Goal: Task Accomplishment & Management: Complete application form

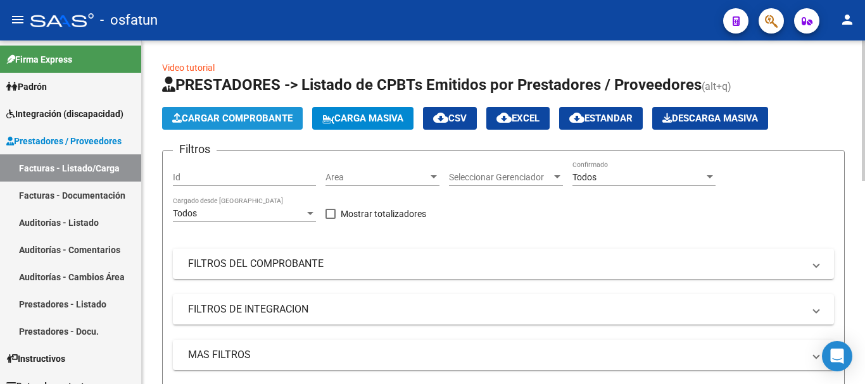
click at [213, 115] on span "Cargar Comprobante" at bounding box center [232, 118] width 120 height 11
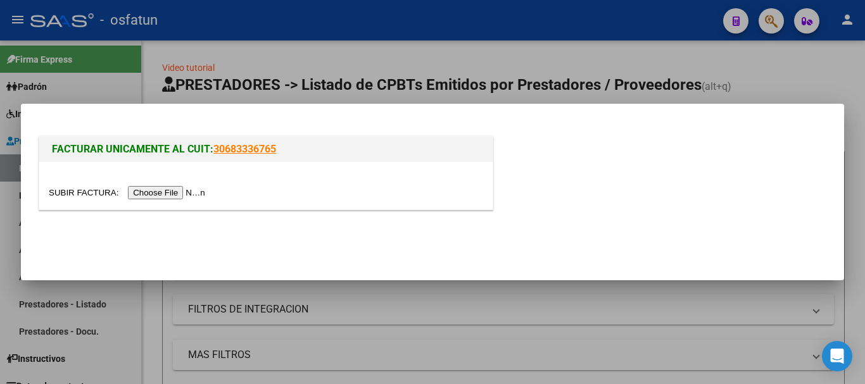
click at [177, 194] on input "file" at bounding box center [129, 192] width 160 height 13
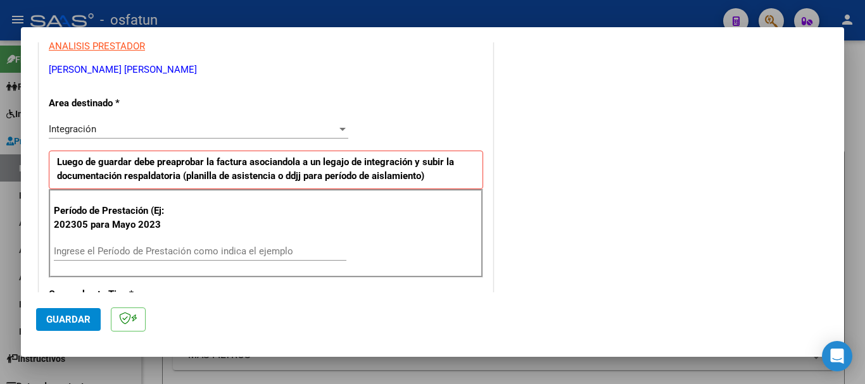
scroll to position [253, 0]
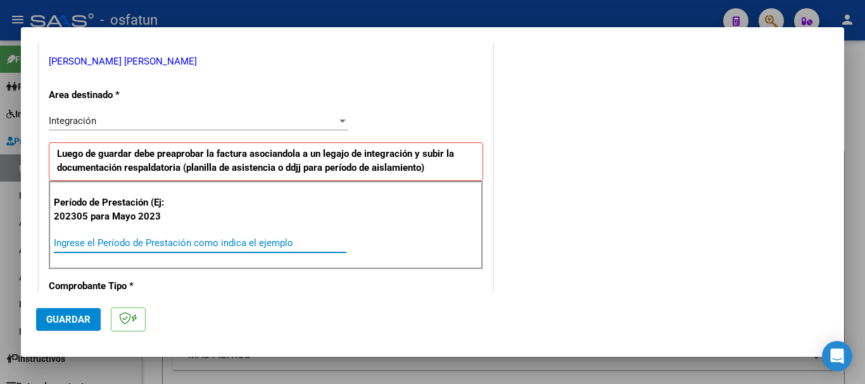
click at [152, 244] on input "Ingrese el Período de Prestación como indica el ejemplo" at bounding box center [200, 242] width 292 height 11
type input "202507"
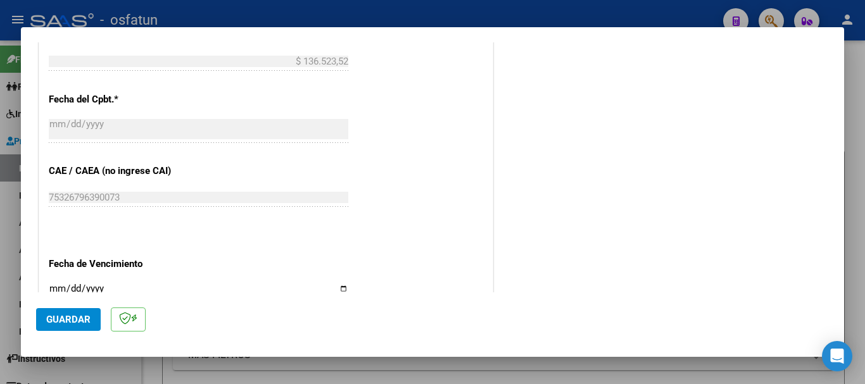
scroll to position [759, 0]
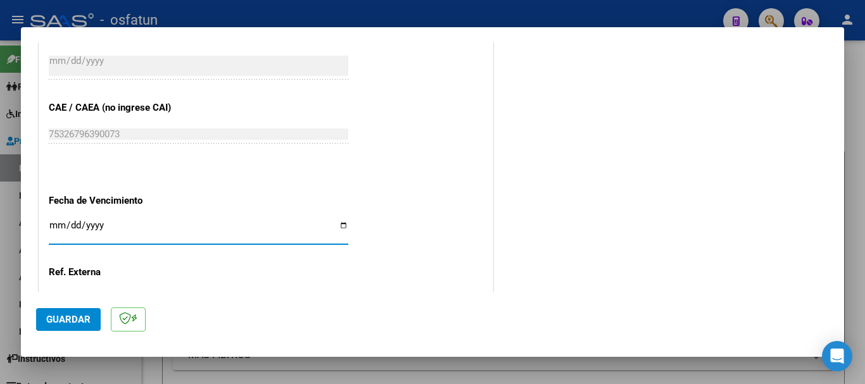
click at [56, 225] on input "Ingresar la fecha" at bounding box center [198, 230] width 299 height 20
type input "[DATE]"
click at [68, 317] on span "Guardar" at bounding box center [68, 319] width 44 height 11
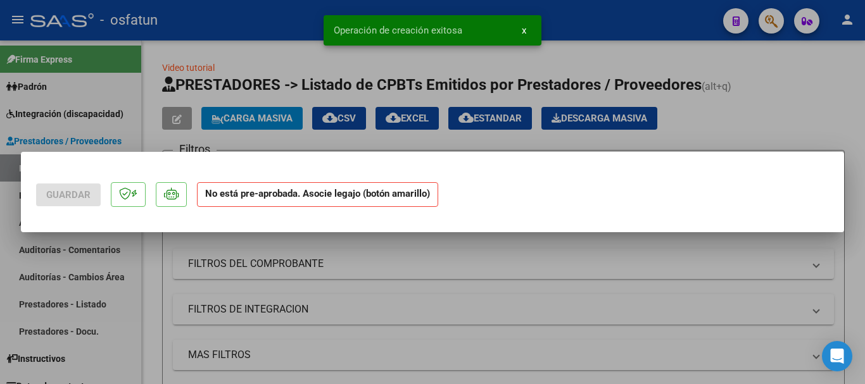
scroll to position [0, 0]
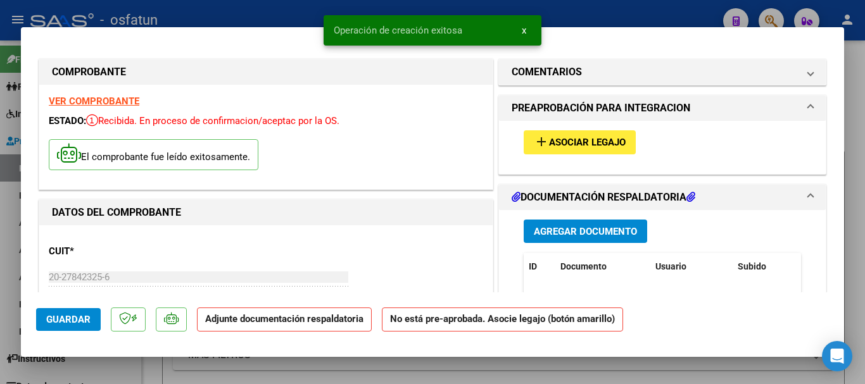
click at [598, 234] on span "Agregar Documento" at bounding box center [585, 231] width 103 height 11
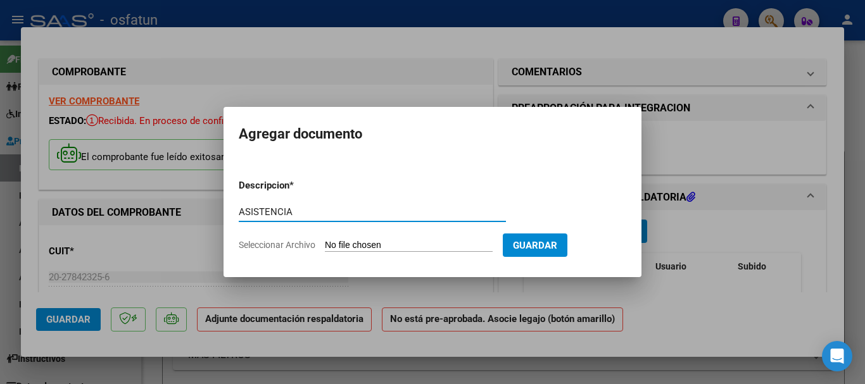
type input "ASISTENCIA"
click at [409, 243] on input "Seleccionar Archivo" at bounding box center [409, 246] width 168 height 12
type input "C:\fakepath\ASISTENCIA-TPTE A ESCUELA.pdf"
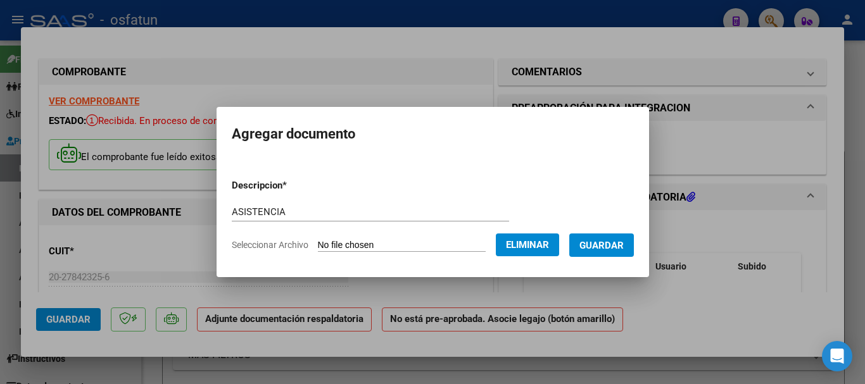
click at [608, 247] on span "Guardar" at bounding box center [601, 245] width 44 height 11
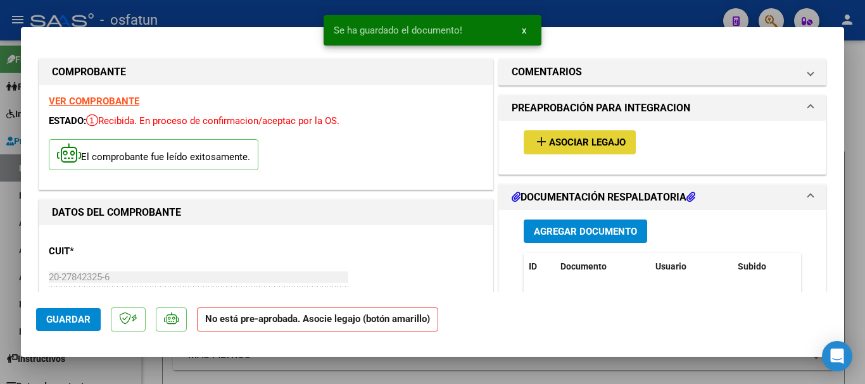
click at [560, 136] on span "add Asociar Legajo" at bounding box center [580, 141] width 92 height 11
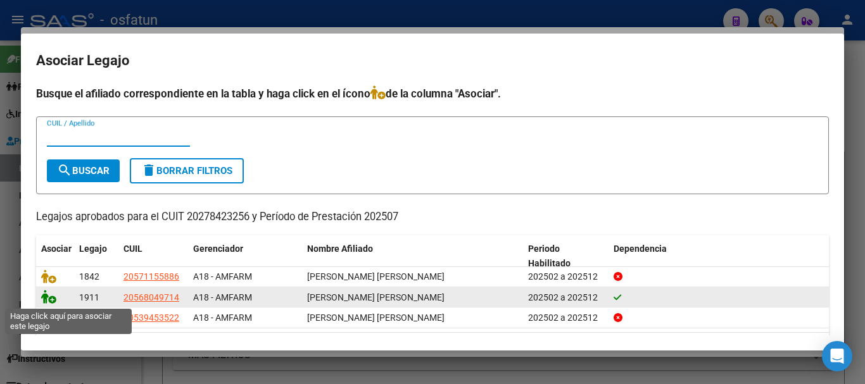
click at [46, 300] on icon at bounding box center [48, 297] width 15 height 14
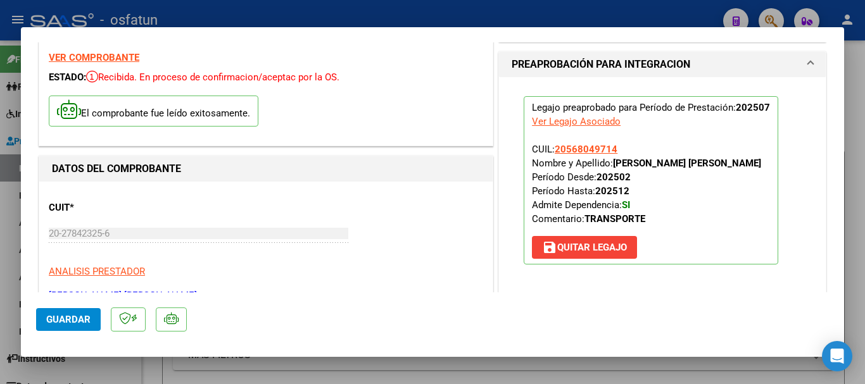
scroll to position [63, 0]
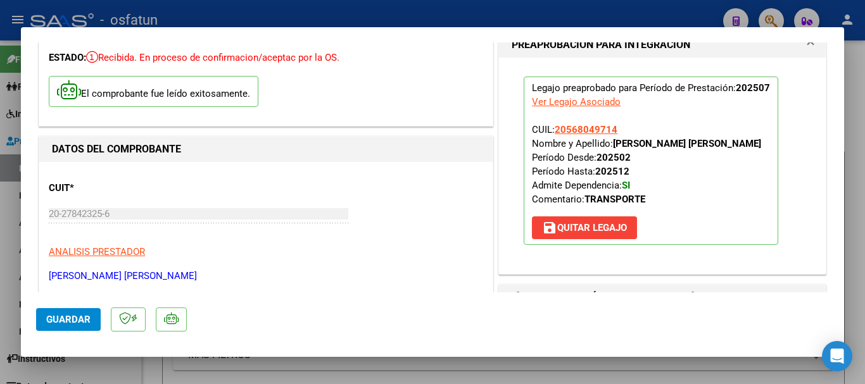
click at [76, 322] on span "Guardar" at bounding box center [68, 319] width 44 height 11
